Goal: Book appointment/travel/reservation

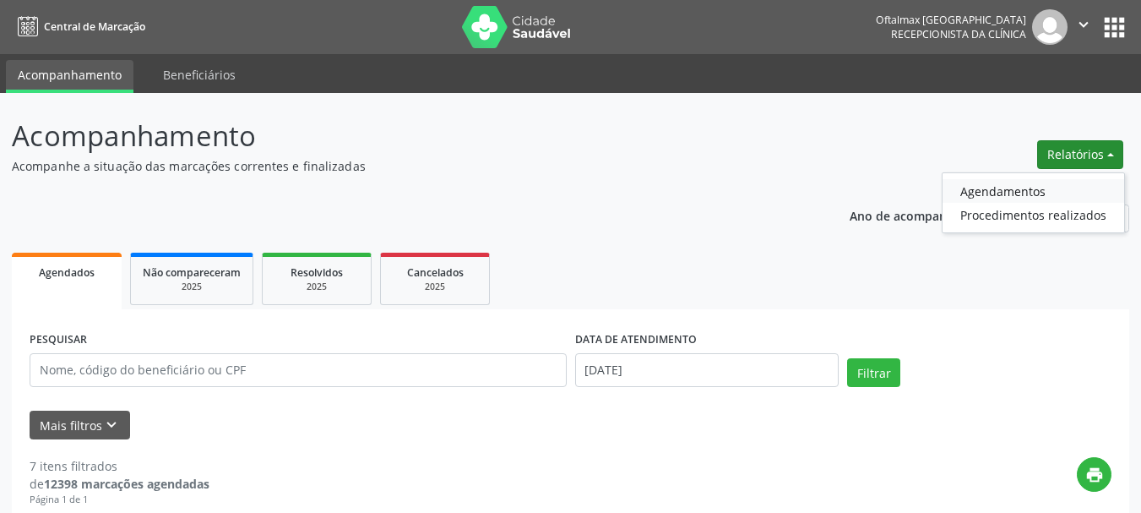
click at [983, 191] on link "Agendamentos" at bounding box center [1033, 191] width 182 height 24
select select "8"
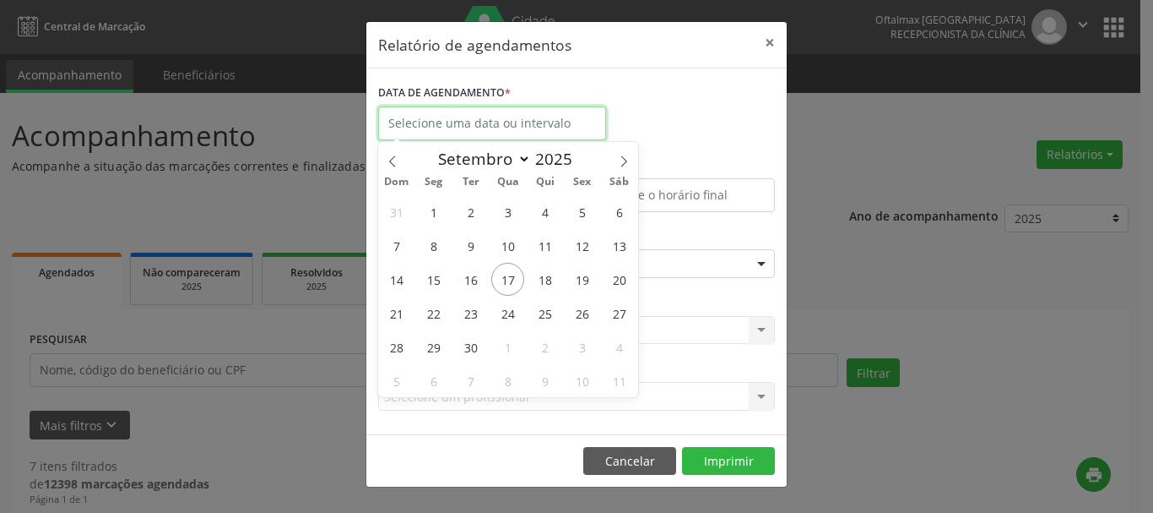
click at [506, 124] on input "text" at bounding box center [492, 123] width 228 height 34
click at [431, 345] on span "29" at bounding box center [433, 346] width 33 height 33
type input "[DATE]"
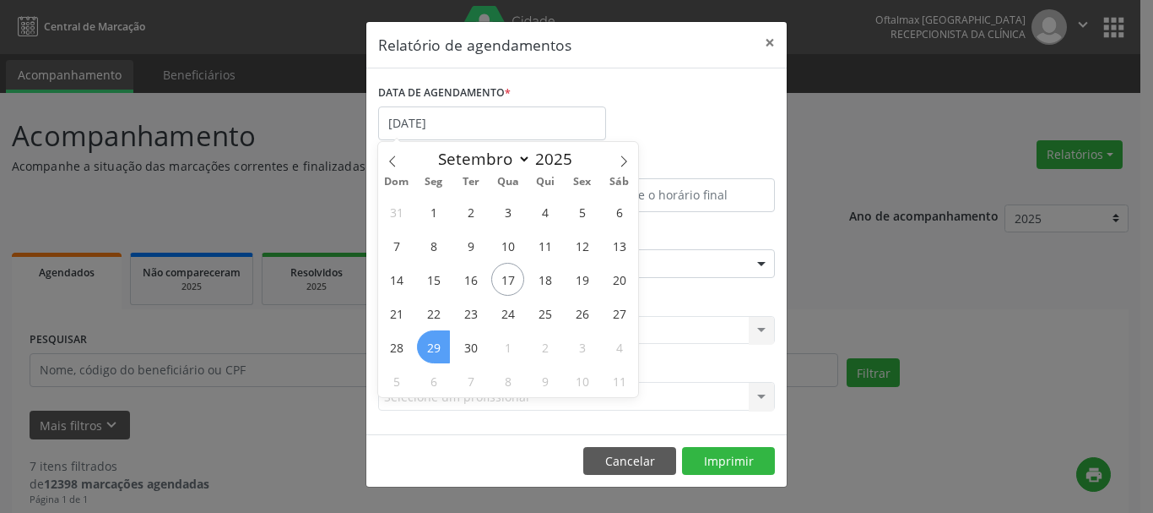
click at [431, 345] on span "29" at bounding box center [433, 346] width 33 height 33
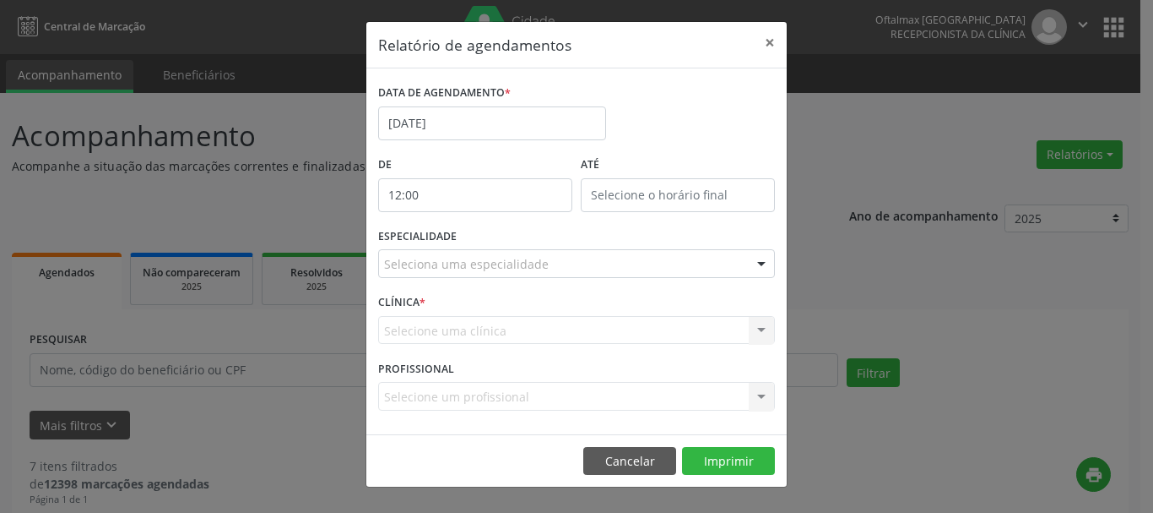
click at [497, 193] on input "12:00" at bounding box center [475, 195] width 194 height 34
click at [502, 219] on span at bounding box center [500, 222] width 12 height 17
type input "13:00"
type input "13"
click at [497, 236] on span at bounding box center [500, 239] width 12 height 17
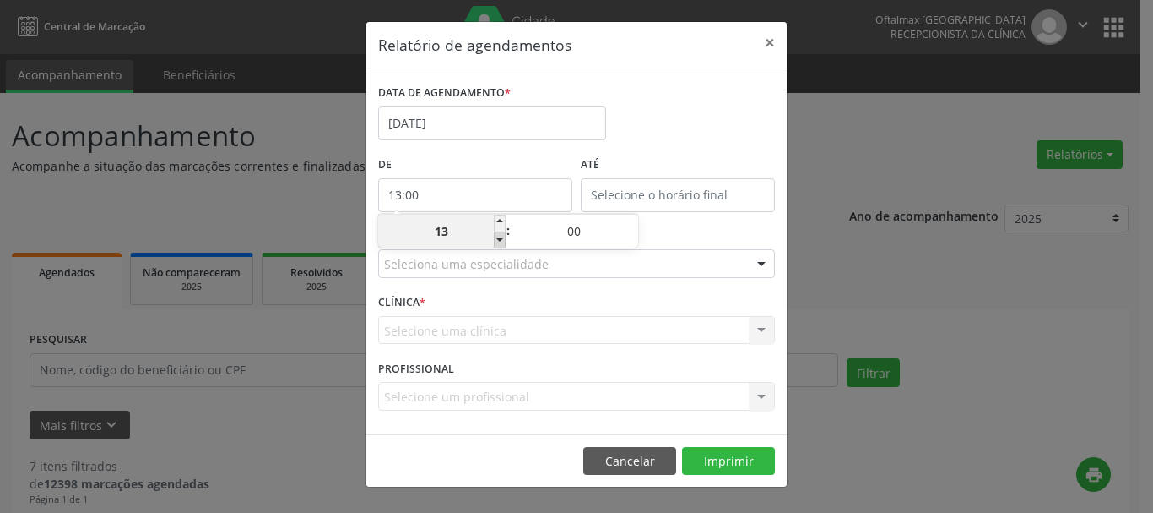
type input "12:00"
type input "12"
click at [497, 236] on span at bounding box center [500, 239] width 12 height 17
type input "11:00"
type input "11"
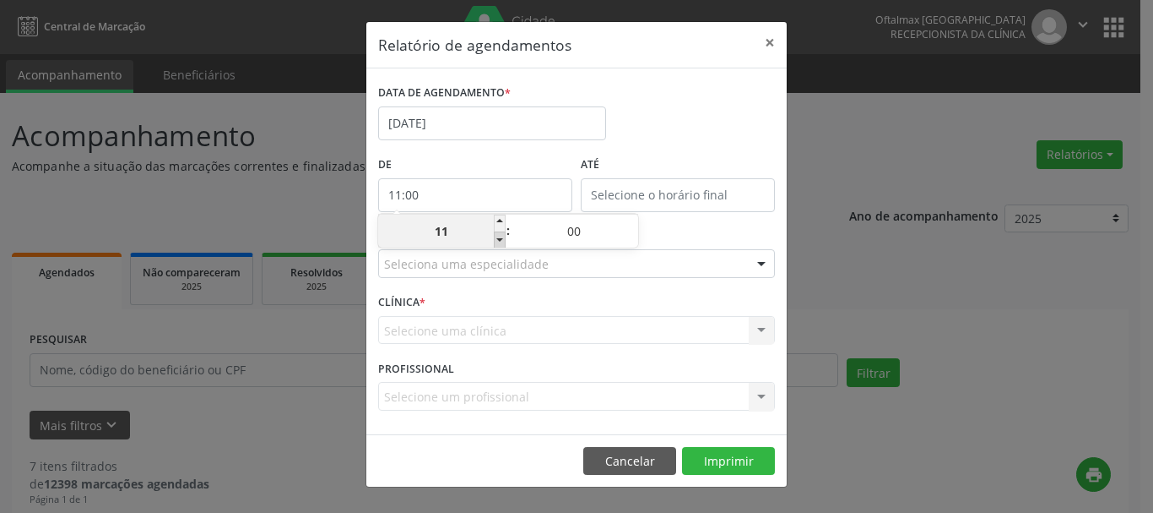
click at [497, 236] on span at bounding box center [500, 239] width 12 height 17
type input "10:00"
type input "10"
click at [497, 236] on span at bounding box center [500, 239] width 12 height 17
type input "09:00"
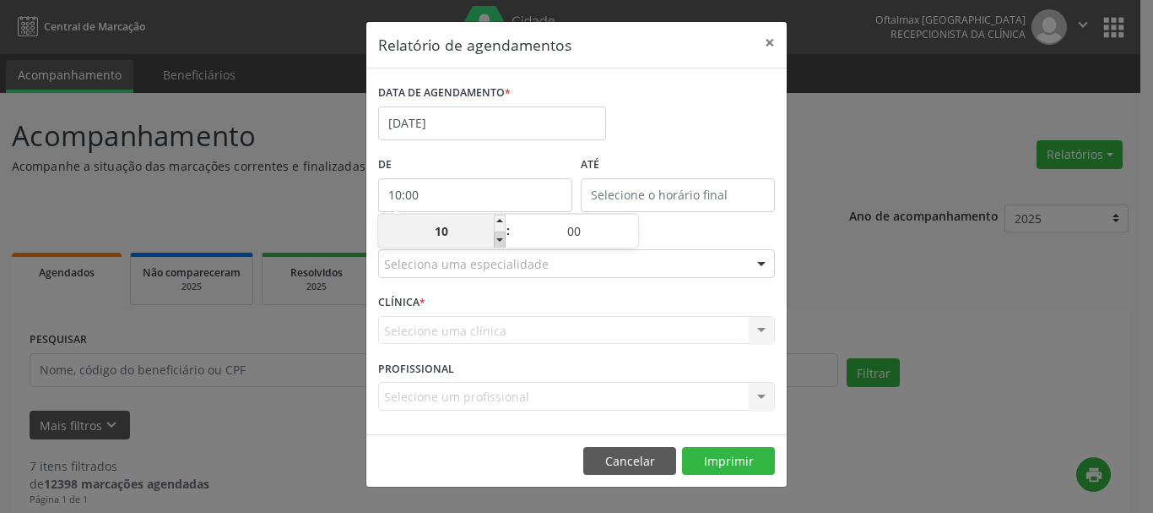
type input "09"
click at [497, 236] on span at bounding box center [500, 239] width 12 height 17
type input "08:00"
type input "08"
click at [497, 236] on span at bounding box center [500, 239] width 12 height 17
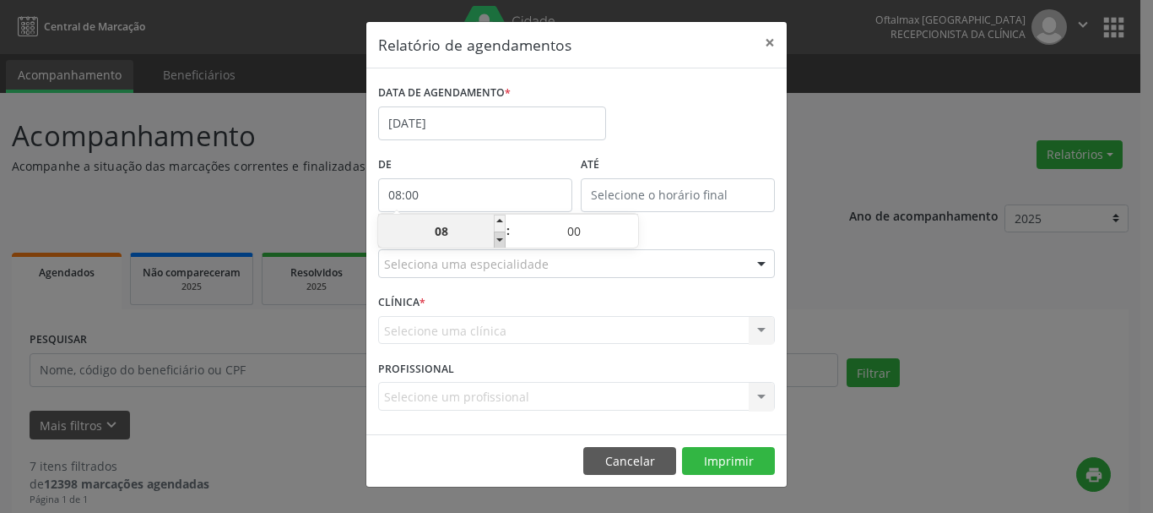
type input "07:00"
type input "07"
click at [497, 236] on span at bounding box center [500, 239] width 12 height 17
type input "06:00"
type input "06"
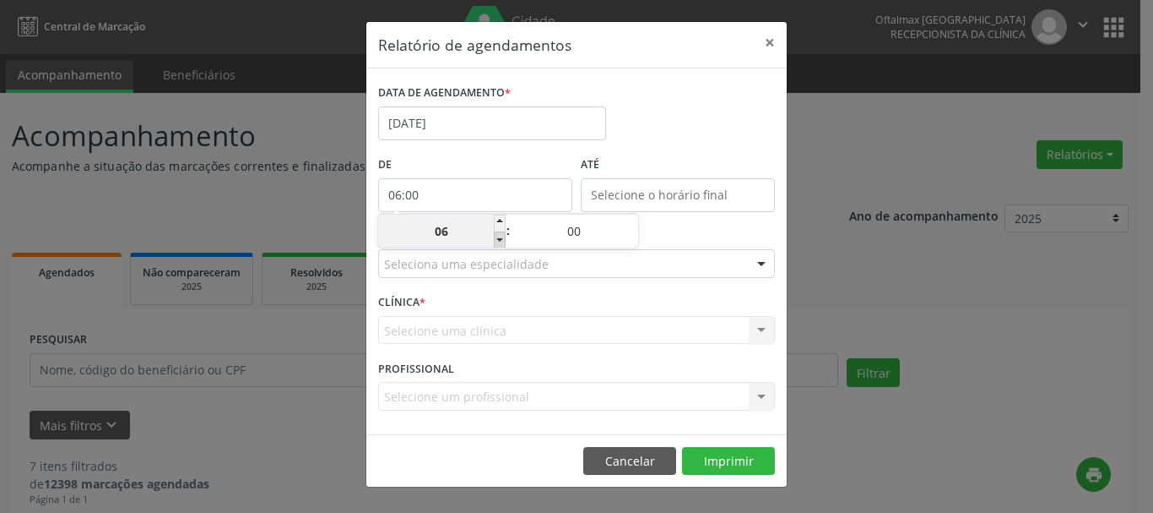
click at [497, 236] on span at bounding box center [500, 239] width 12 height 17
type input "05:00"
type input "05"
click at [497, 236] on span at bounding box center [500, 239] width 12 height 17
type input "04:00"
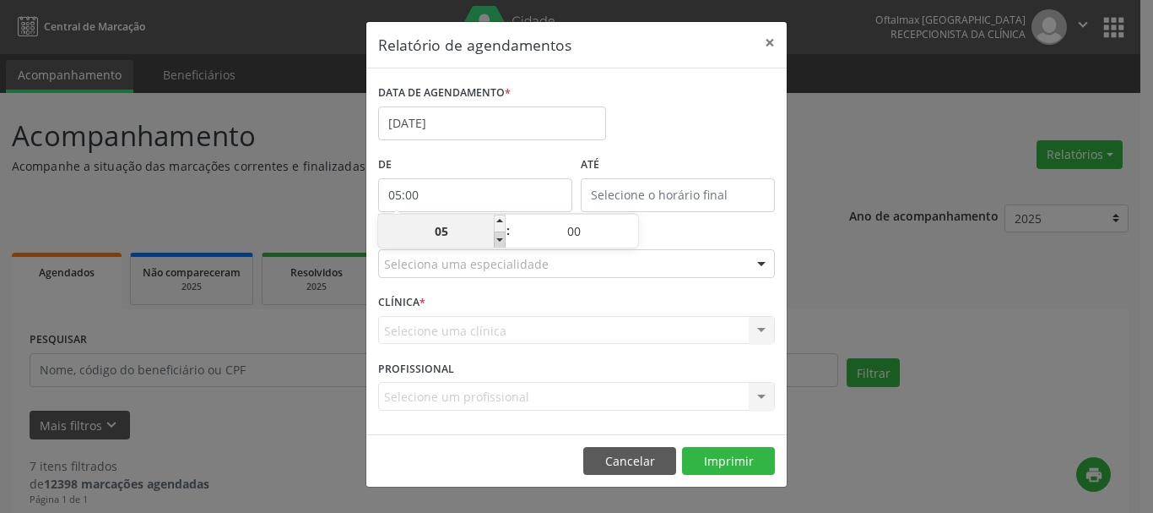
type input "04"
click at [497, 236] on span at bounding box center [500, 239] width 12 height 17
type input "03:00"
type input "03"
click at [497, 236] on span at bounding box center [500, 239] width 12 height 17
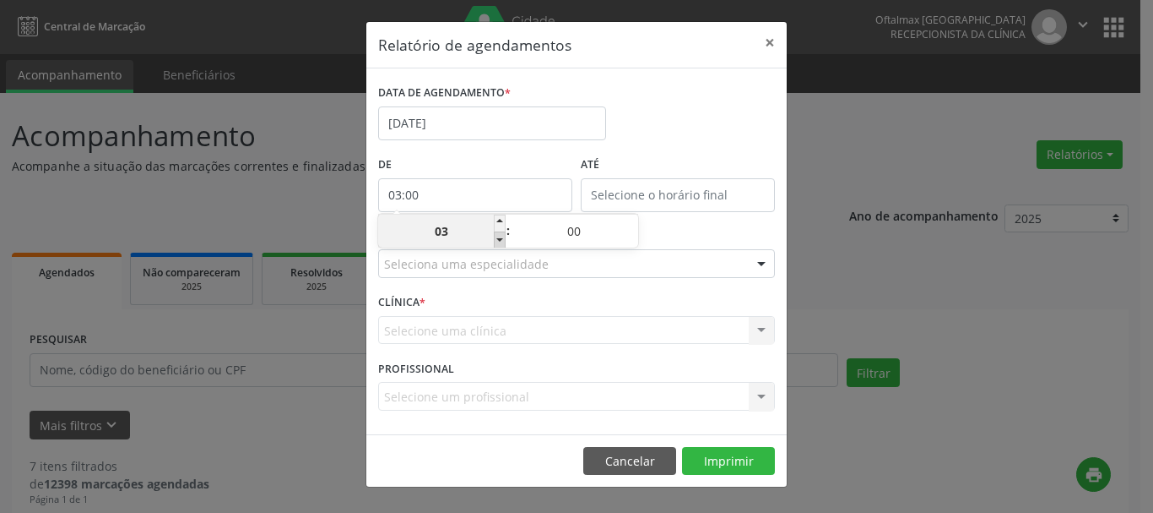
type input "02:00"
type input "02"
click at [497, 236] on span at bounding box center [500, 239] width 12 height 17
type input "01:00"
type input "01"
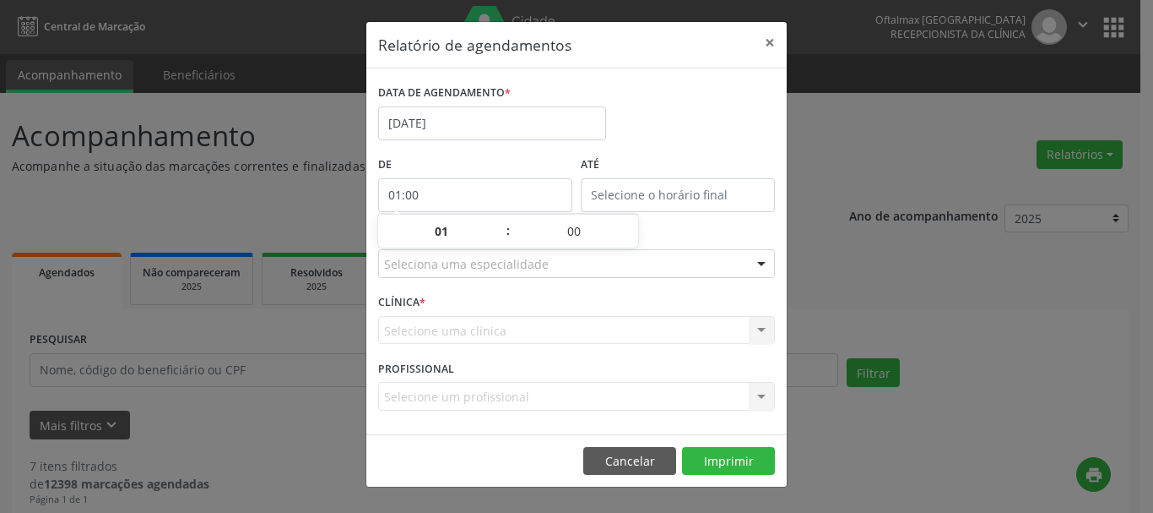
click at [665, 233] on div "ESPECIALIDADE Seleciona uma especialidade Todas as especialidades Alergologia A…" at bounding box center [576, 257] width 405 height 66
click at [636, 193] on input "text" at bounding box center [678, 195] width 194 height 34
click at [636, 193] on input "12:00" at bounding box center [678, 195] width 194 height 34
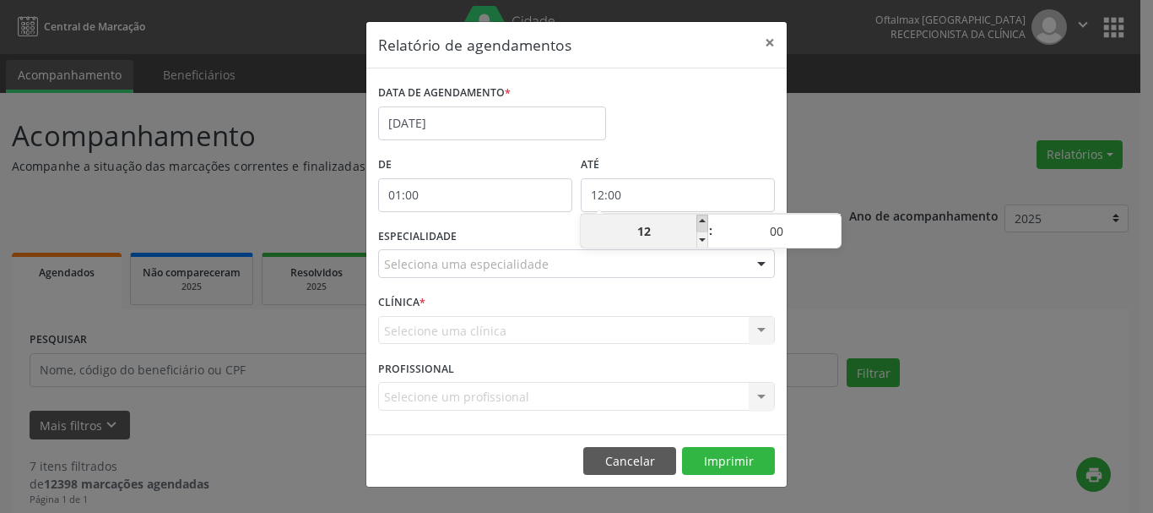
click at [704, 224] on span at bounding box center [703, 222] width 12 height 17
type input "13:00"
type input "13"
click at [704, 221] on span at bounding box center [703, 222] width 12 height 17
type input "14:00"
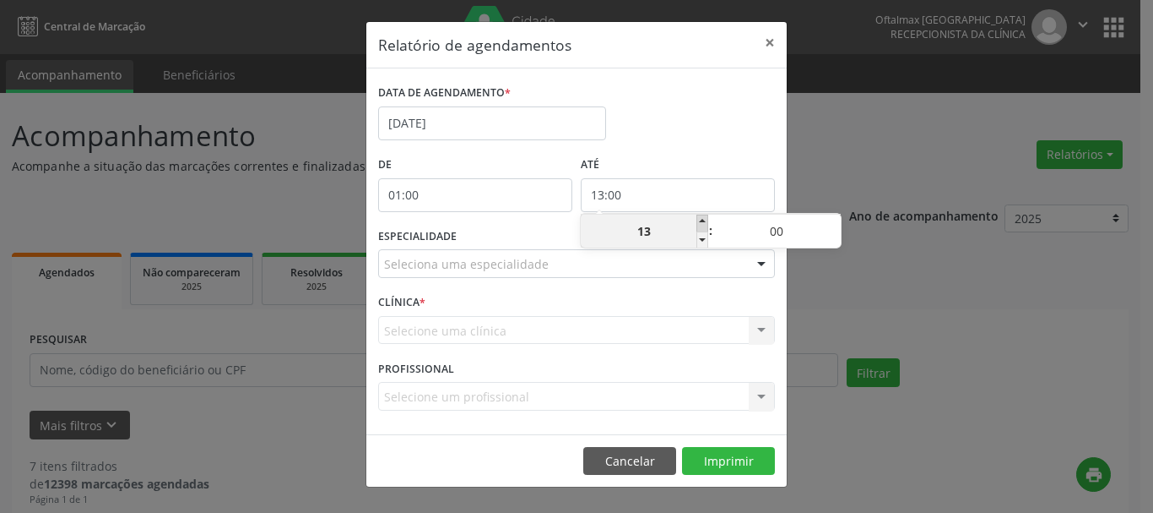
type input "14"
click at [704, 221] on span at bounding box center [703, 222] width 12 height 17
type input "15:00"
type input "15"
click at [704, 221] on span at bounding box center [703, 222] width 12 height 17
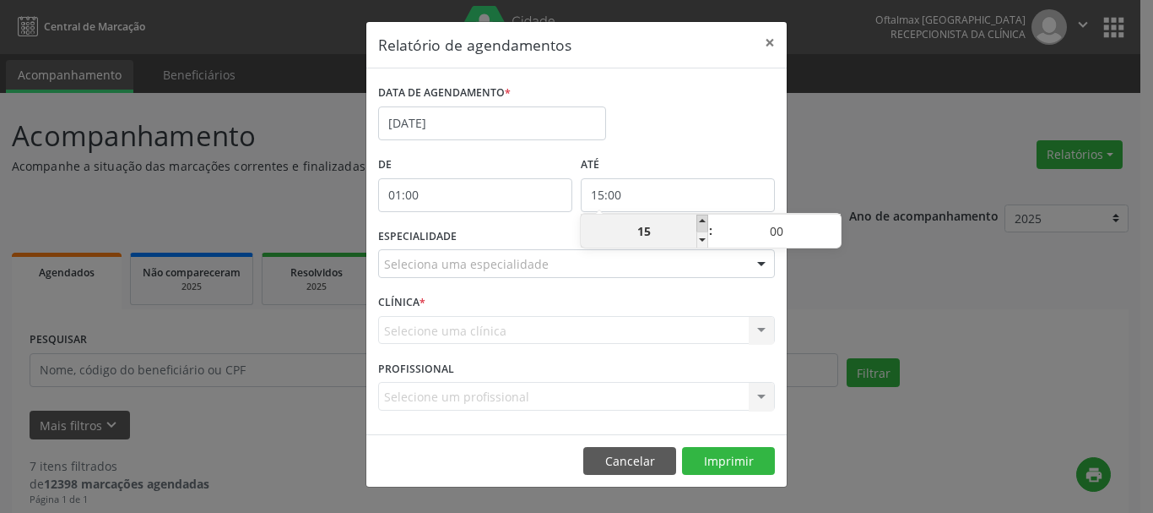
type input "16:00"
type input "16"
click at [704, 221] on span at bounding box center [703, 222] width 12 height 17
type input "17:00"
type input "17"
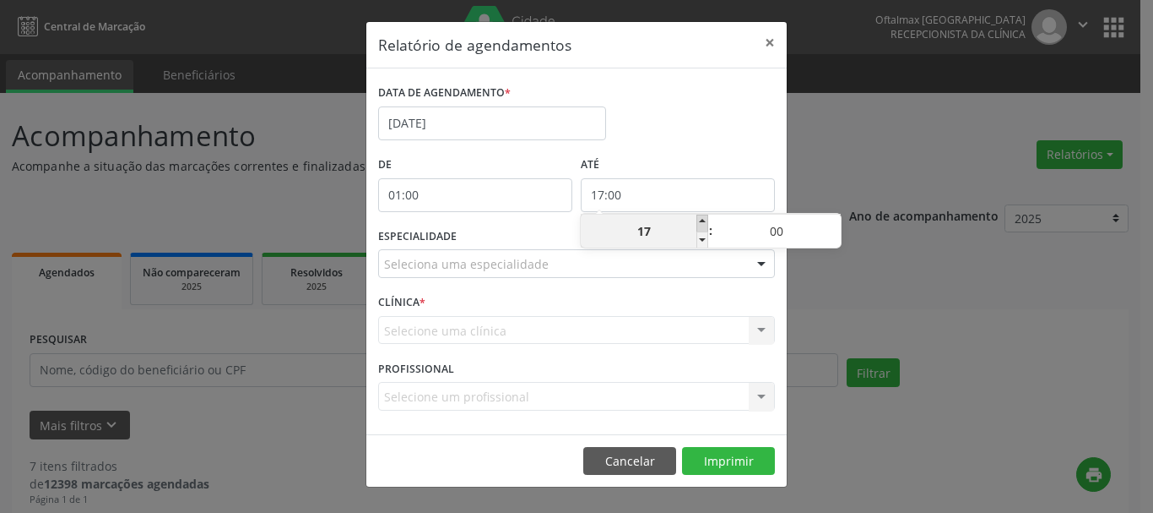
click at [704, 221] on span at bounding box center [703, 222] width 12 height 17
type input "18:00"
type input "18"
click at [704, 221] on span at bounding box center [703, 222] width 12 height 17
type input "19:00"
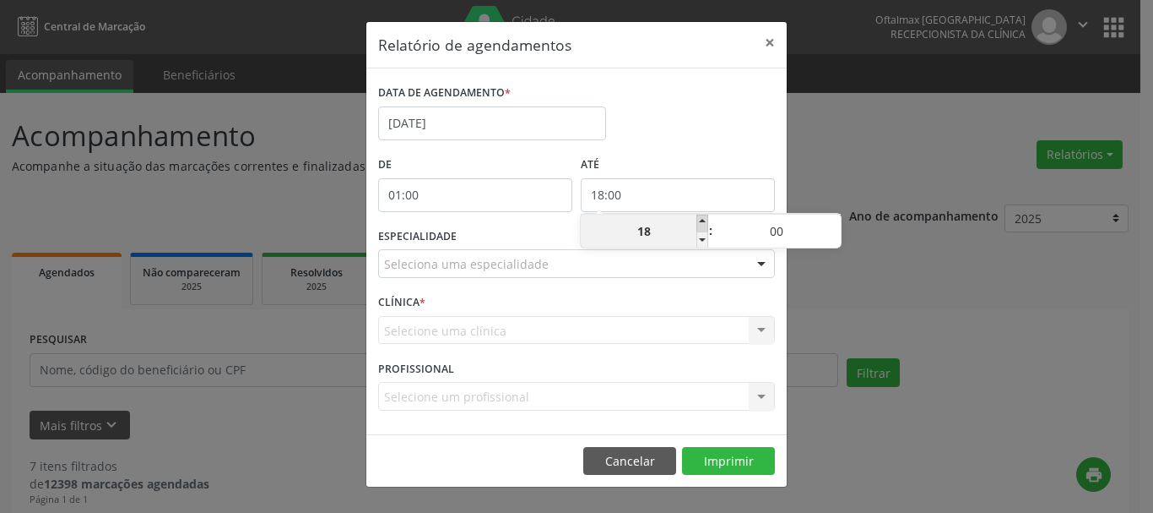
type input "19"
click at [704, 221] on span at bounding box center [703, 222] width 12 height 17
type input "20:00"
type input "20"
click at [704, 221] on span at bounding box center [703, 222] width 12 height 17
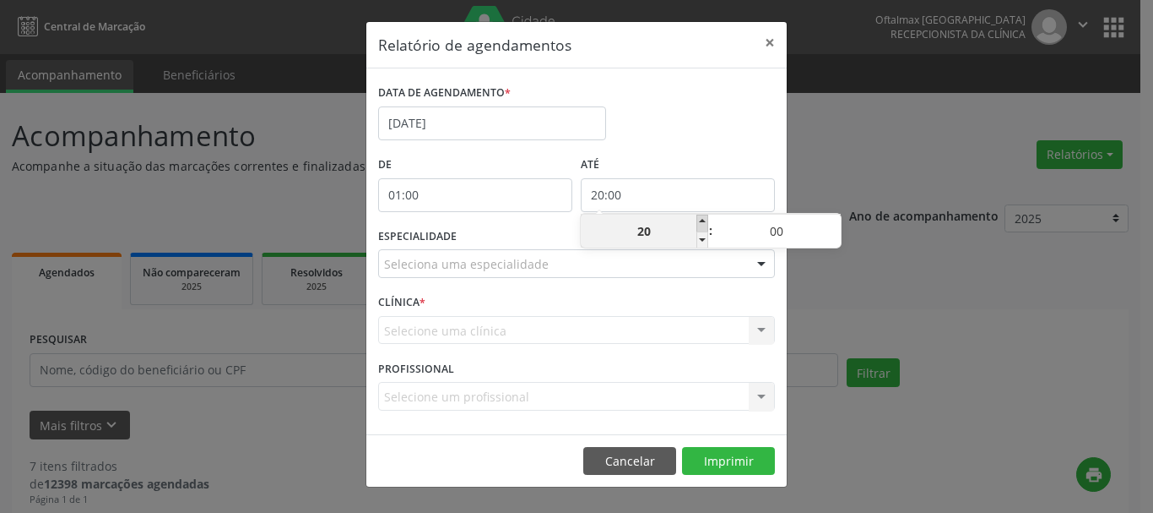
type input "21:00"
type input "21"
click at [704, 221] on span at bounding box center [703, 222] width 12 height 17
type input "22:00"
type input "22"
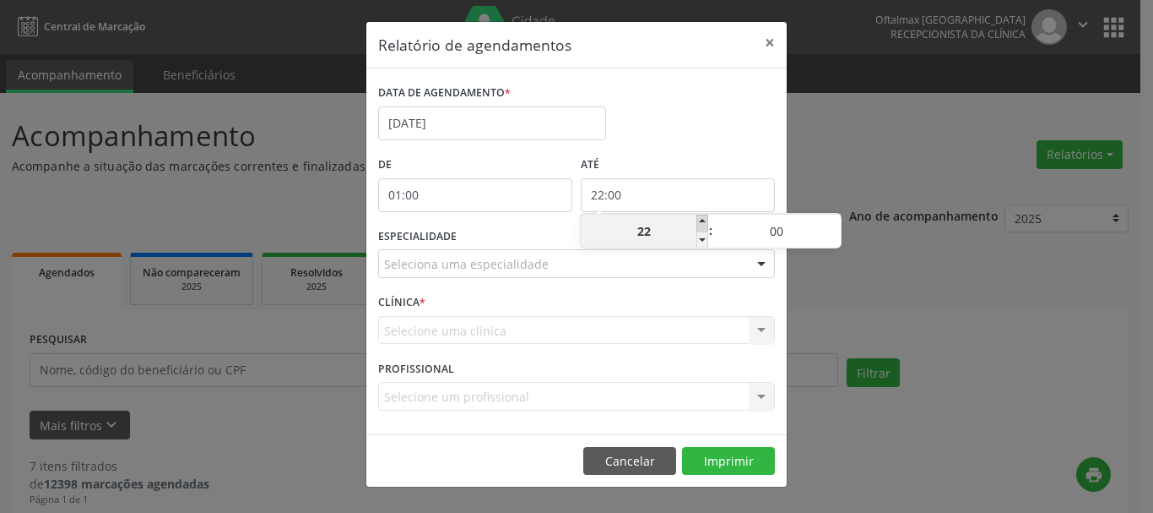
click at [704, 221] on span at bounding box center [703, 222] width 12 height 17
type input "23:00"
type input "23"
click at [703, 376] on div "PROFISSIONAL Selecione um profissional Nenhum resultado encontrado para: " " Nã…" at bounding box center [576, 388] width 405 height 66
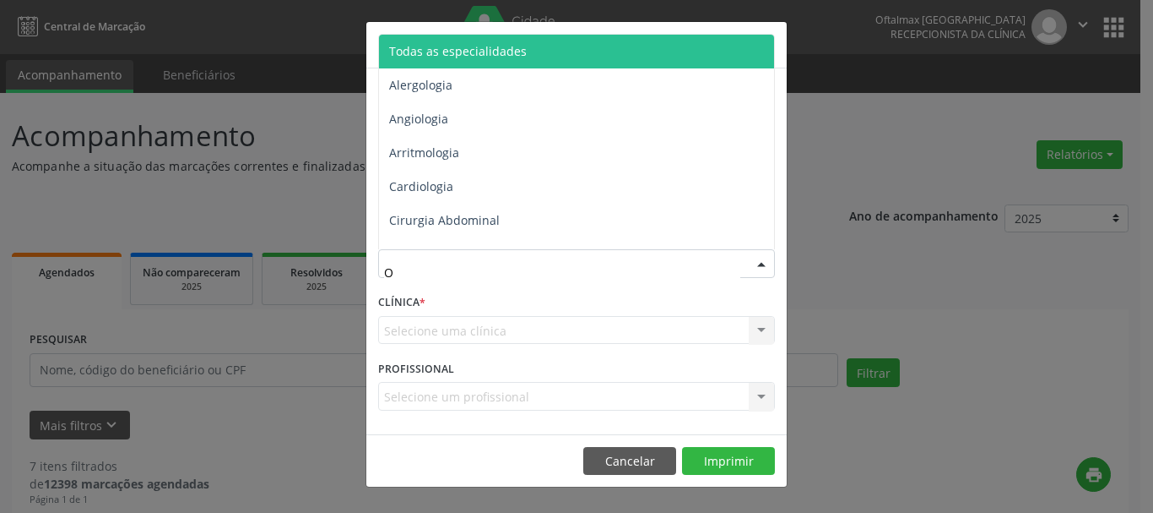
type input "OF"
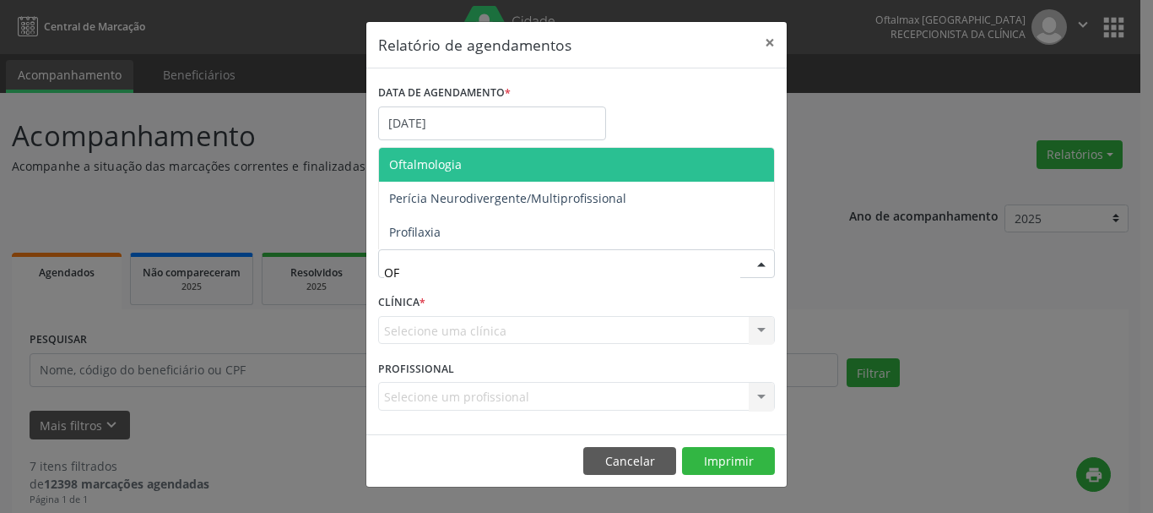
click at [455, 164] on span "Oftalmologia" at bounding box center [425, 164] width 73 height 16
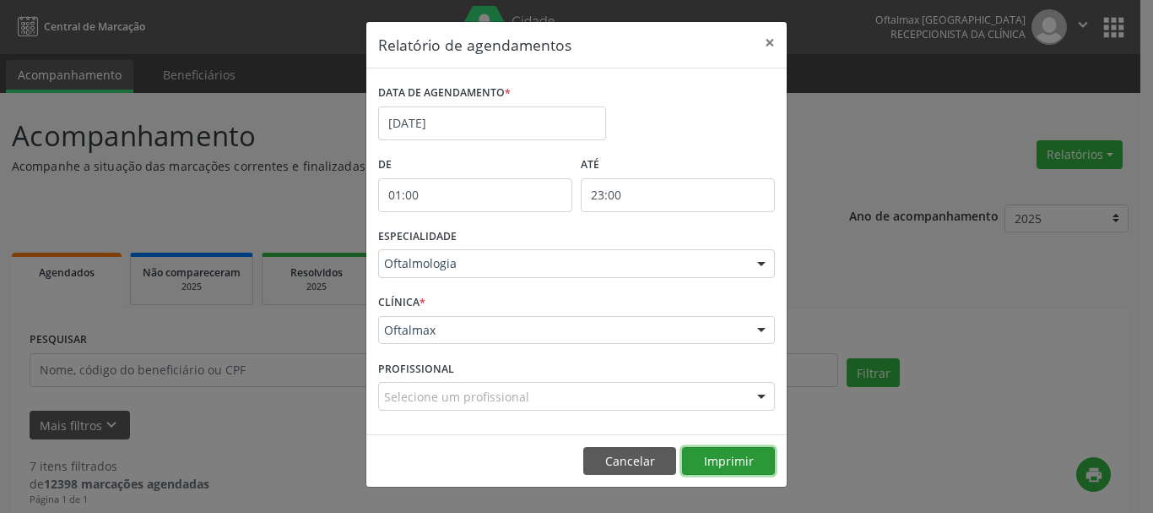
click at [734, 458] on button "Imprimir" at bounding box center [728, 461] width 93 height 29
click at [861, 82] on div "Relatório de agendamentos × DATA DE AGENDAMENTO * [DATE] De 01:00 ATÉ 23:00 ESP…" at bounding box center [576, 256] width 1153 height 513
drag, startPoint x: 854, startPoint y: 124, endPoint x: 851, endPoint y: 109, distance: 15.6
click at [855, 121] on div "Relatório de agendamentos × DATA DE AGENDAMENTO * [DATE] De 01:00 ATÉ 23:00 ESP…" at bounding box center [576, 256] width 1153 height 513
click at [713, 463] on button "Imprimir" at bounding box center [728, 461] width 93 height 29
